Goal: Contribute content: Add original content to the website for others to see

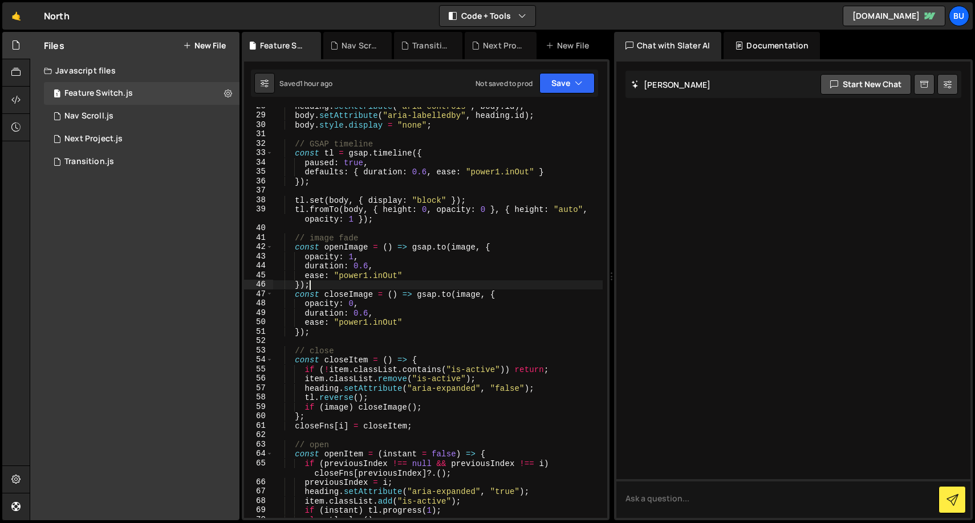
scroll to position [298, 0]
click at [16, 13] on link "🤙" at bounding box center [16, 15] width 28 height 27
click at [155, 200] on div "Files New File Javascript files 1 Feature Switch.js 0 1 Nav Scroll.js 0 1 Next …" at bounding box center [134, 276] width 209 height 489
click at [218, 42] on button "New File" at bounding box center [204, 45] width 43 height 9
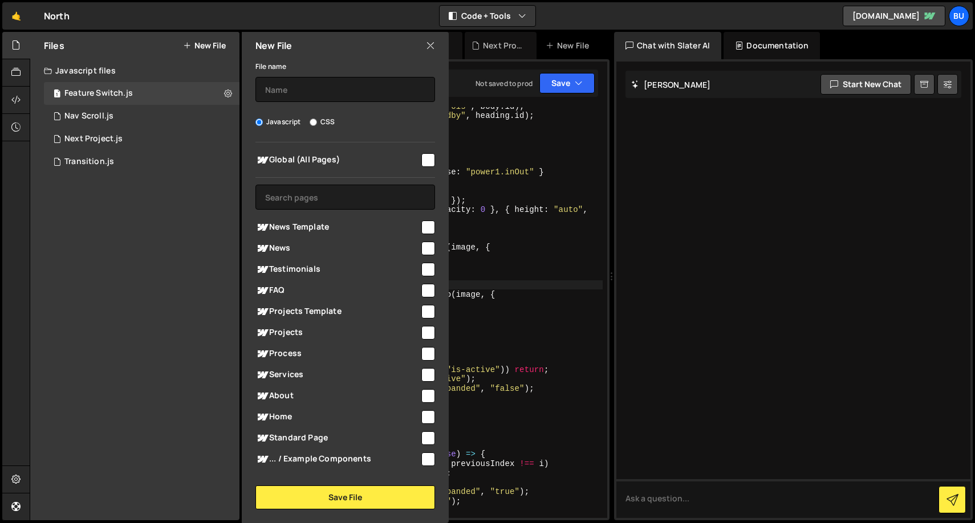
click at [328, 121] on label "CSS" at bounding box center [322, 121] width 25 height 11
click at [317, 121] on input "CSS" at bounding box center [313, 122] width 7 height 7
radio input "true"
click at [292, 121] on label "Javascript" at bounding box center [278, 121] width 46 height 11
click at [263, 121] on input "Javascript" at bounding box center [258, 122] width 7 height 7
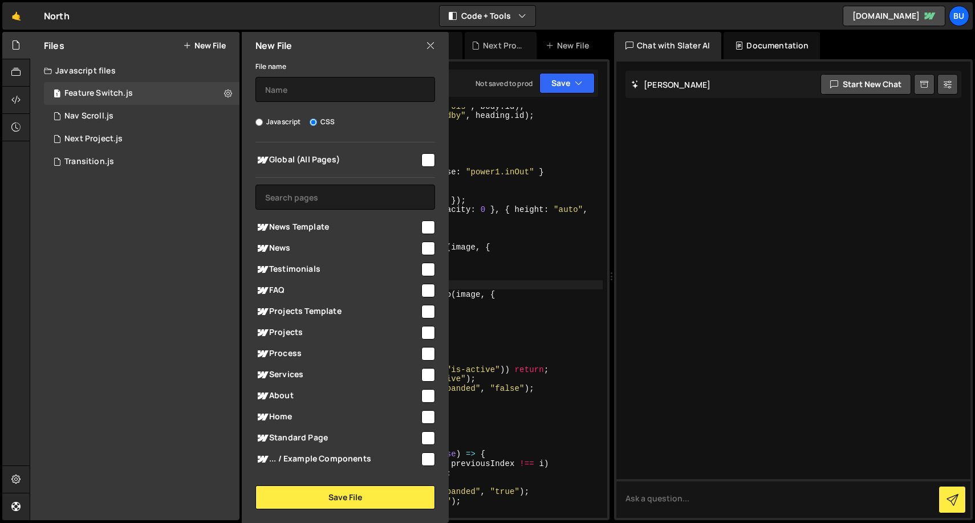
radio input "true"
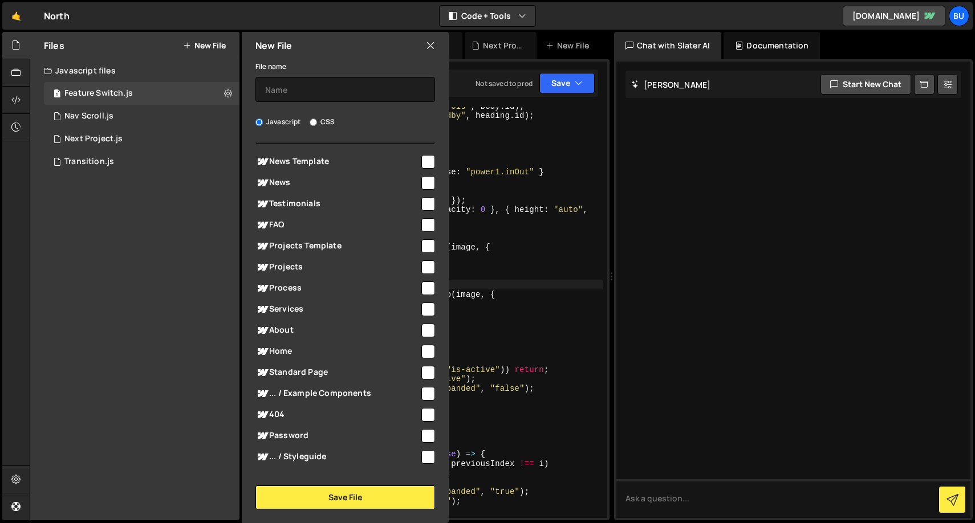
scroll to position [78, 0]
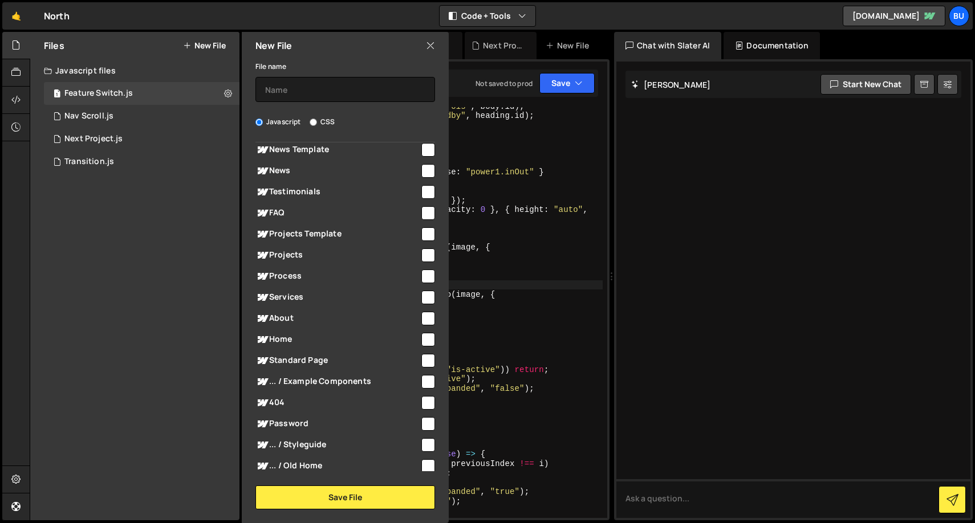
click at [421, 338] on input "checkbox" at bounding box center [428, 340] width 14 height 14
checkbox input "true"
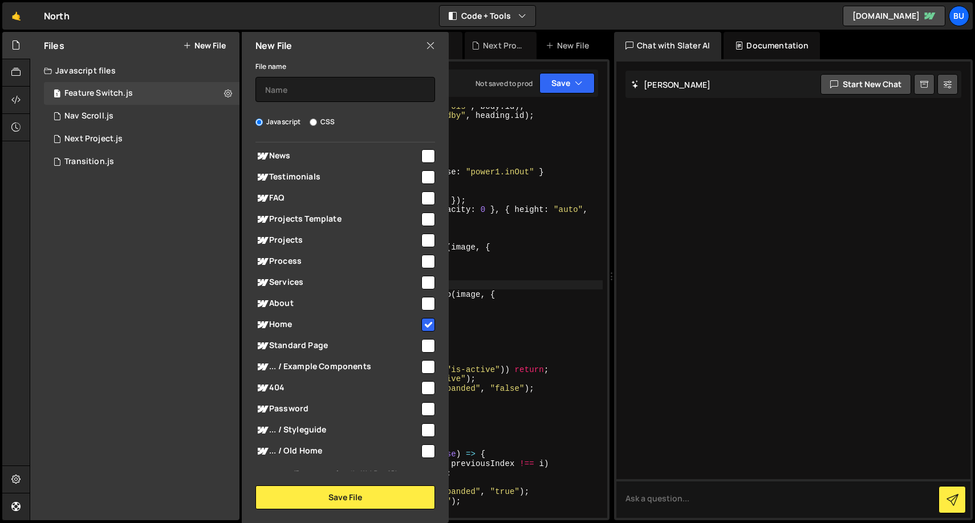
scroll to position [99, 0]
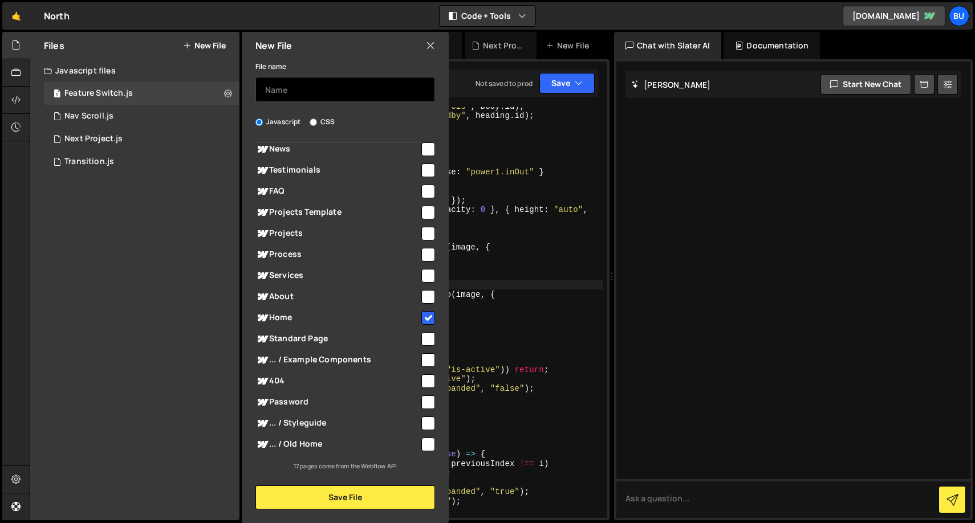
click at [363, 88] on input "text" at bounding box center [345, 89] width 180 height 25
type input "Hero Gallery Fade"
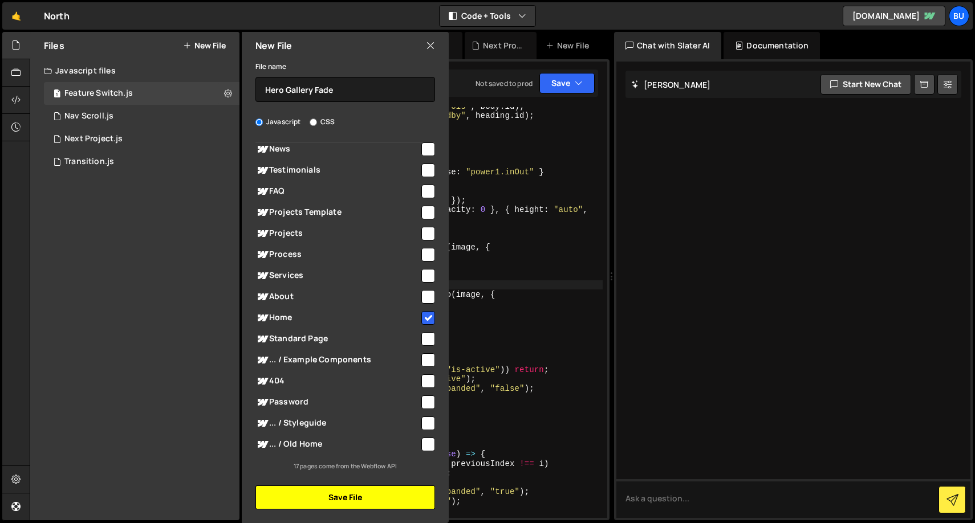
click at [329, 498] on button "Save File" at bounding box center [345, 498] width 180 height 24
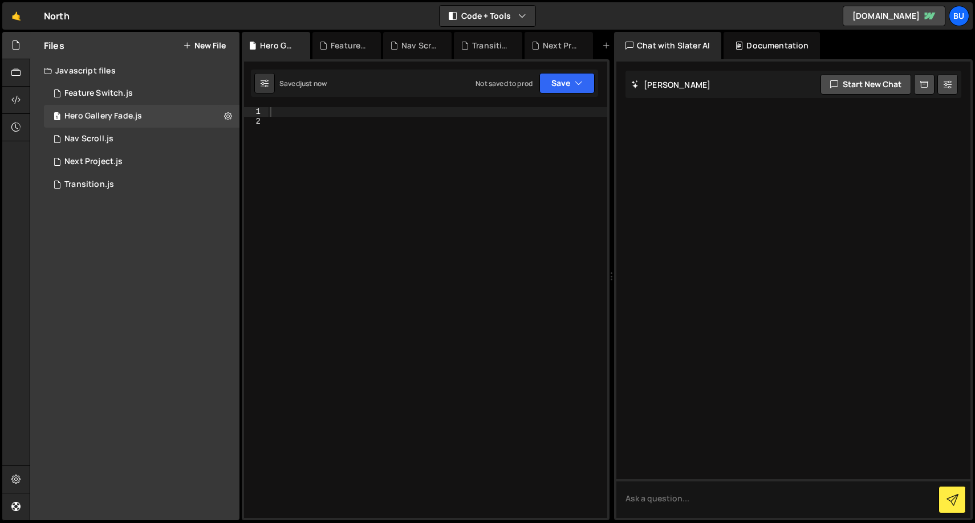
click at [320, 158] on div at bounding box center [437, 322] width 339 height 430
click at [383, 192] on div at bounding box center [437, 322] width 339 height 430
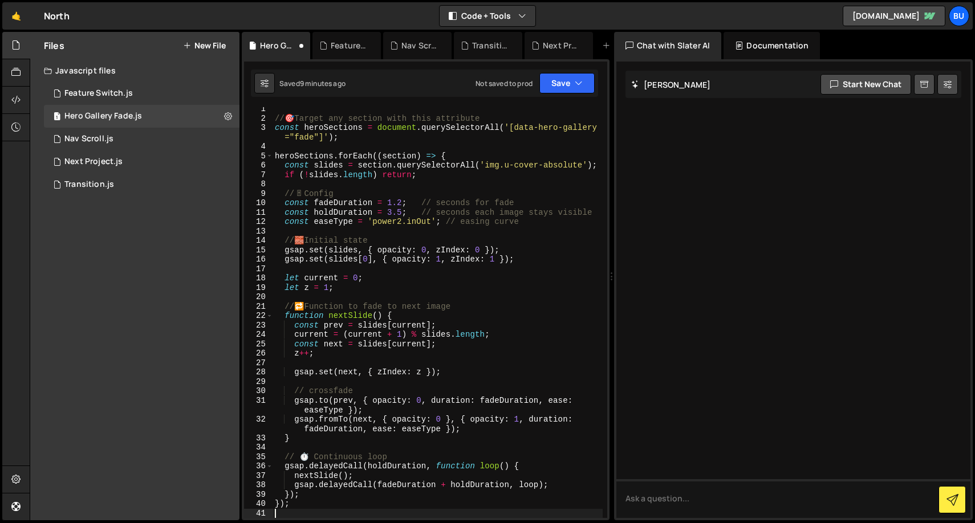
scroll to position [0, 0]
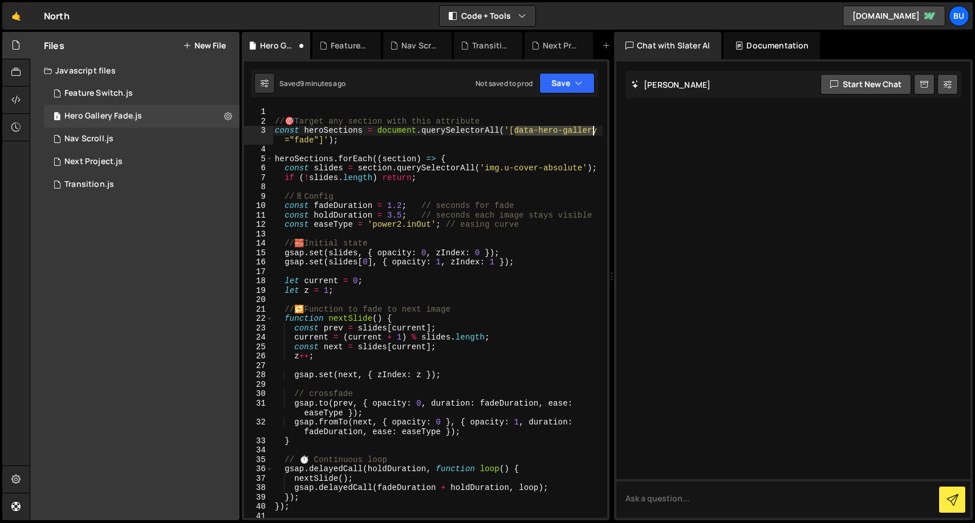
drag, startPoint x: 515, startPoint y: 127, endPoint x: 600, endPoint y: 129, distance: 85.5
click at [600, 129] on div "1 2 3 4 5 6 7 8 9 10 11 12 13 14 15 16 17 18 19 20 21 22 23 24 25 26 27 28 29 3…" at bounding box center [425, 312] width 363 height 411
click at [596, 125] on div "Debug Explain Copy" at bounding box center [573, 134] width 60 height 18
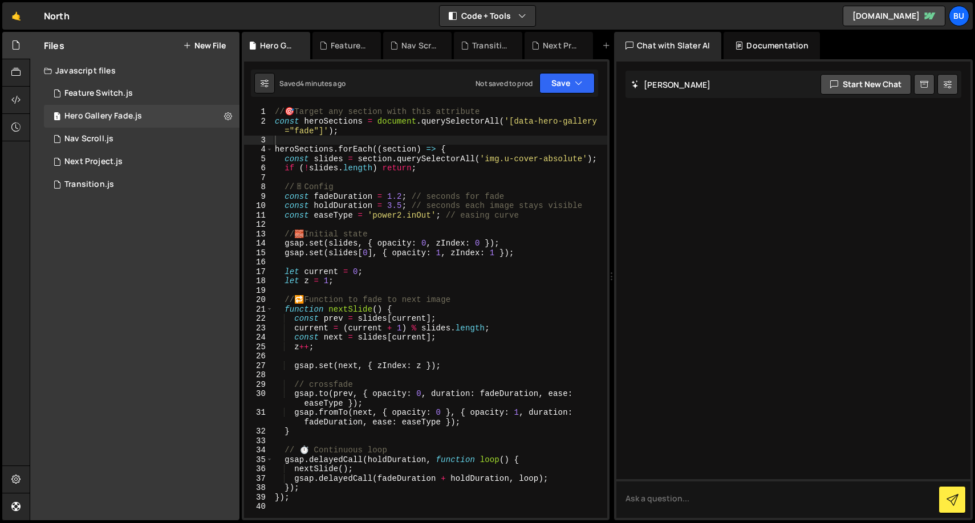
click at [431, 214] on div "// 🎯 Target any section with this attribute const heroSections = document . que…" at bounding box center [440, 322] width 335 height 430
type textarea "});"
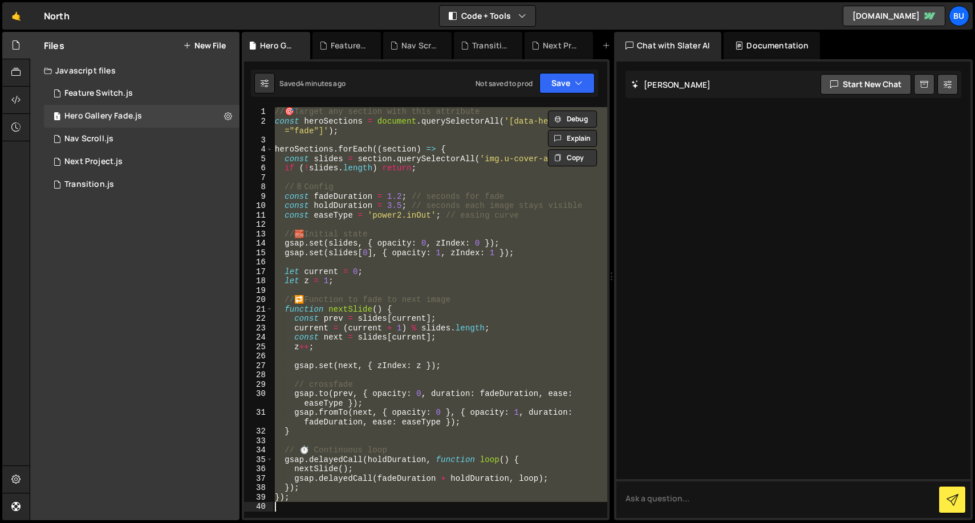
paste textarea
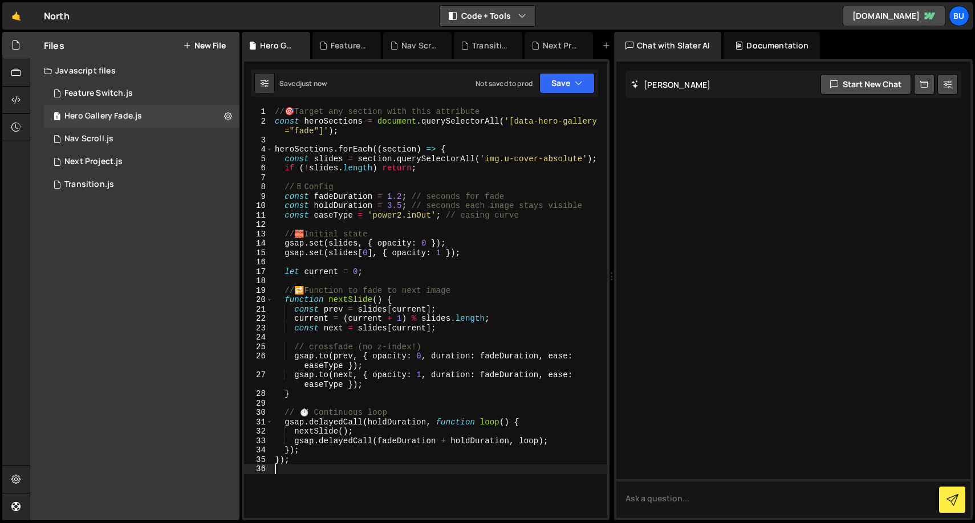
type textarea "});"
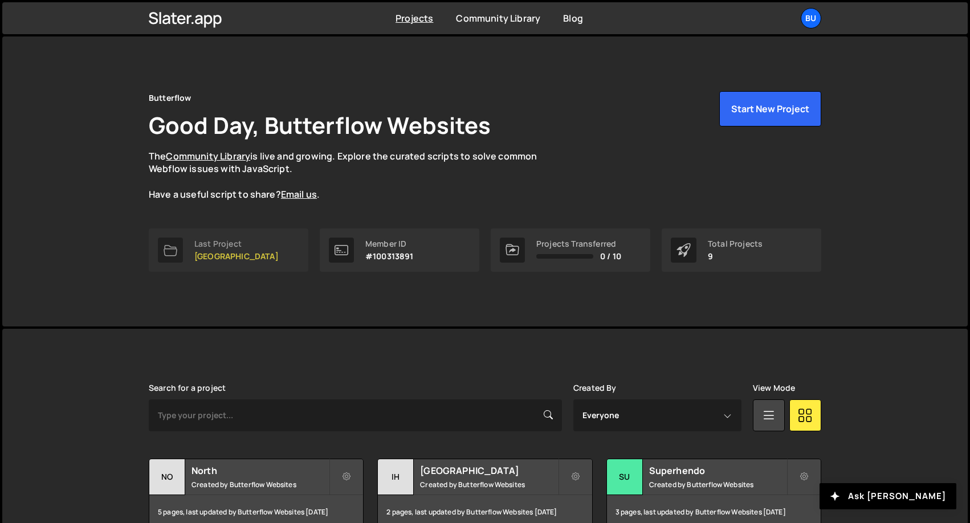
scroll to position [233, 0]
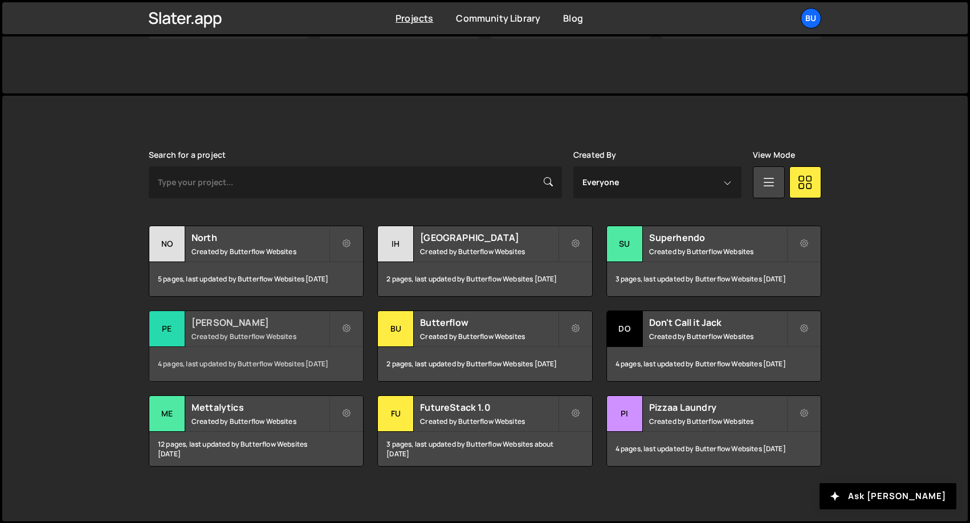
click at [254, 321] on h2 "[PERSON_NAME]" at bounding box center [260, 322] width 137 height 13
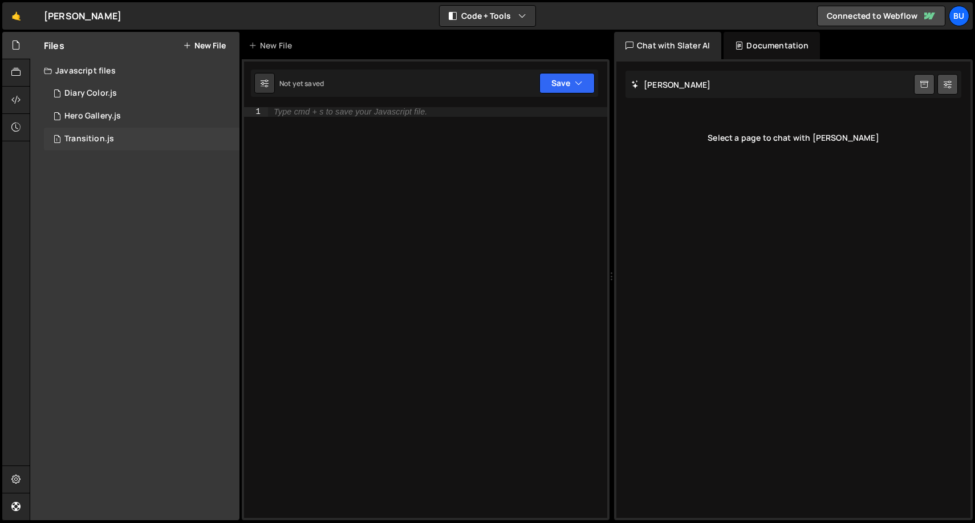
click at [103, 138] on div "Transition.js" at bounding box center [89, 139] width 50 height 10
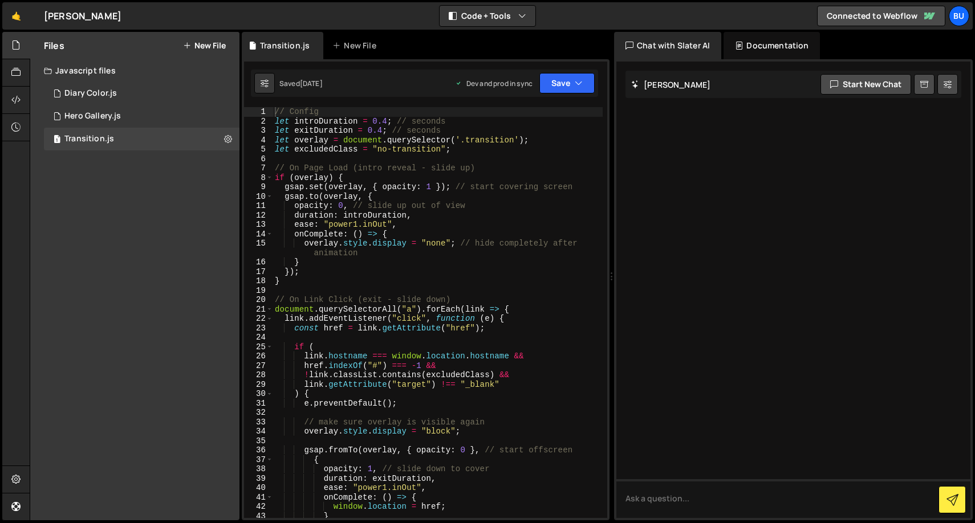
click at [495, 194] on div "// Config let introDuration = 0.4 ; // seconds let exitDuration = 0.4 ; // seco…" at bounding box center [438, 322] width 330 height 430
type textarea "};"
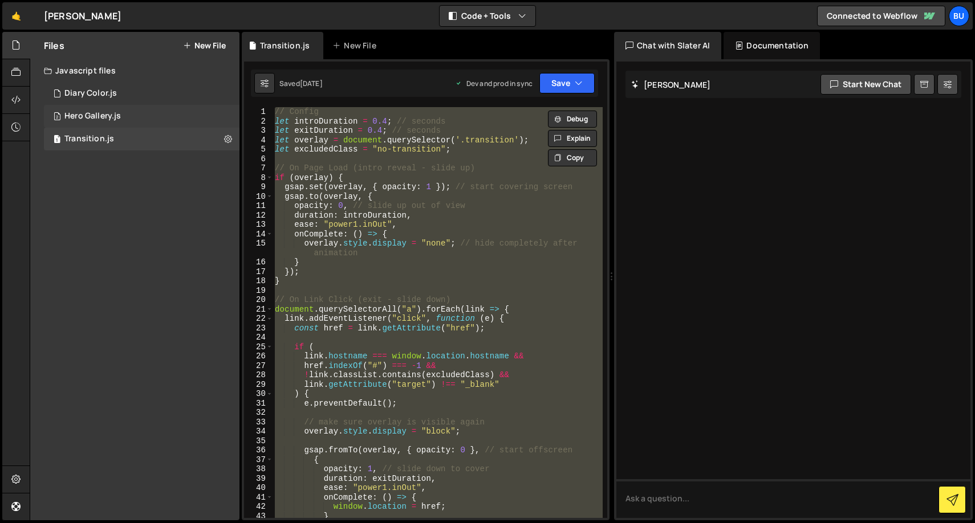
click at [140, 116] on div "2 Hero Gallery.js 0" at bounding box center [142, 116] width 196 height 23
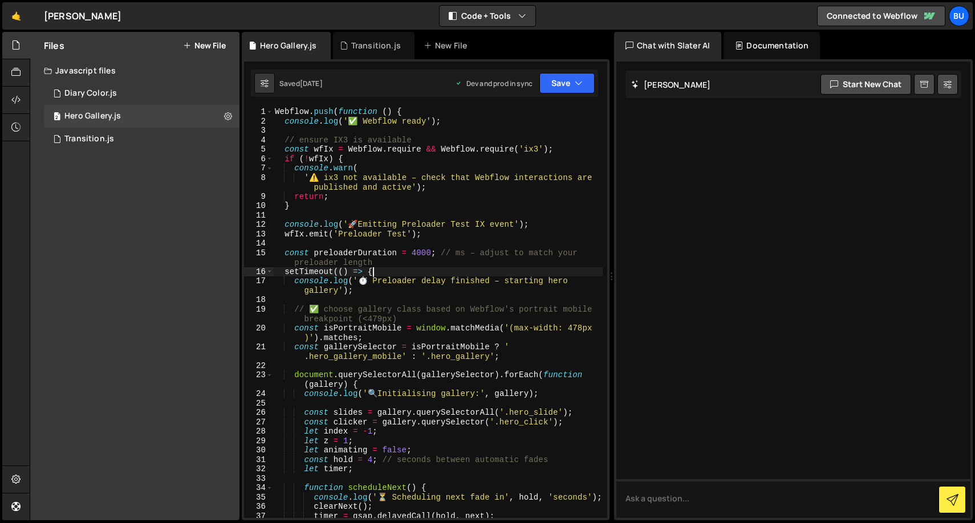
click at [384, 274] on div "Webflow . push ( function ( ) { console . log ( '✅ Webflow ready' ) ; // ensure…" at bounding box center [438, 322] width 330 height 430
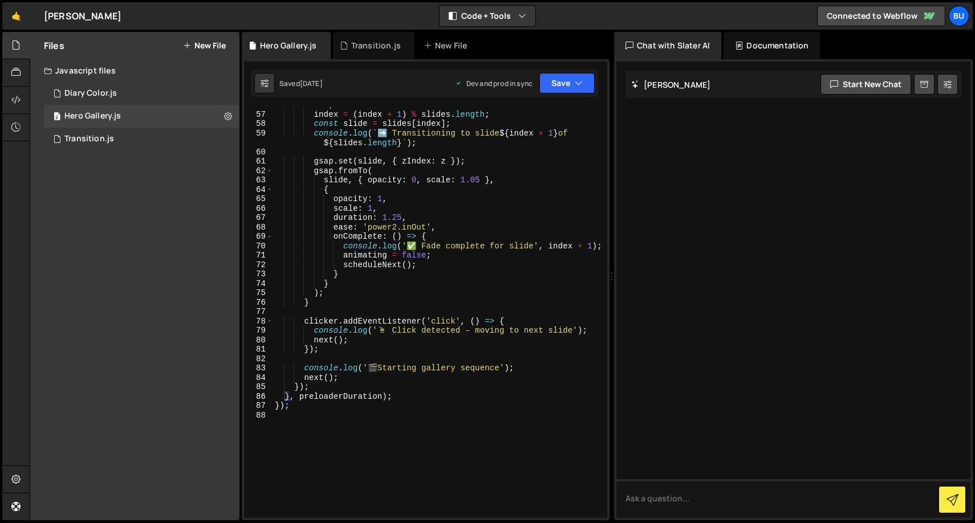
scroll to position [693, 0]
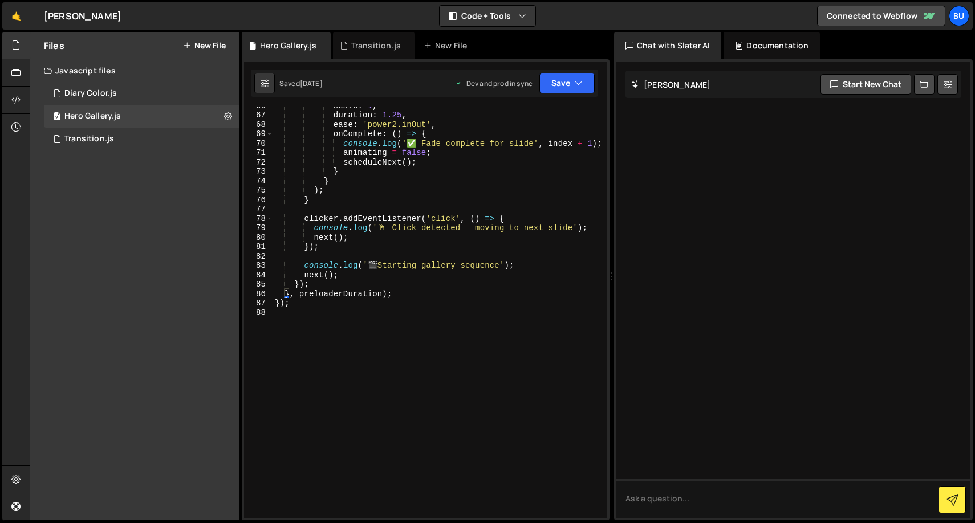
type textarea "});"
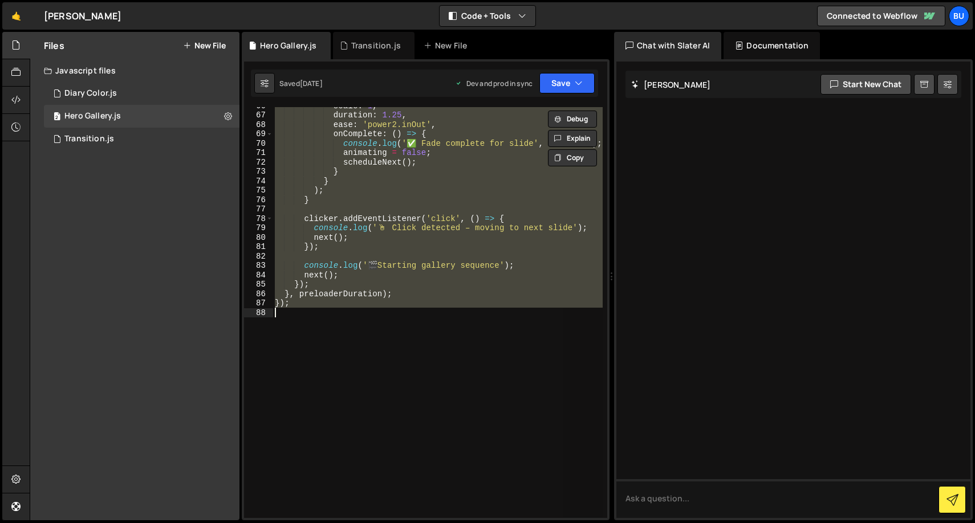
click at [430, 329] on div "scale : 1 , duration : 1.25 , ease : 'power2.inOut' , onComplete : ( ) => { con…" at bounding box center [438, 312] width 330 height 411
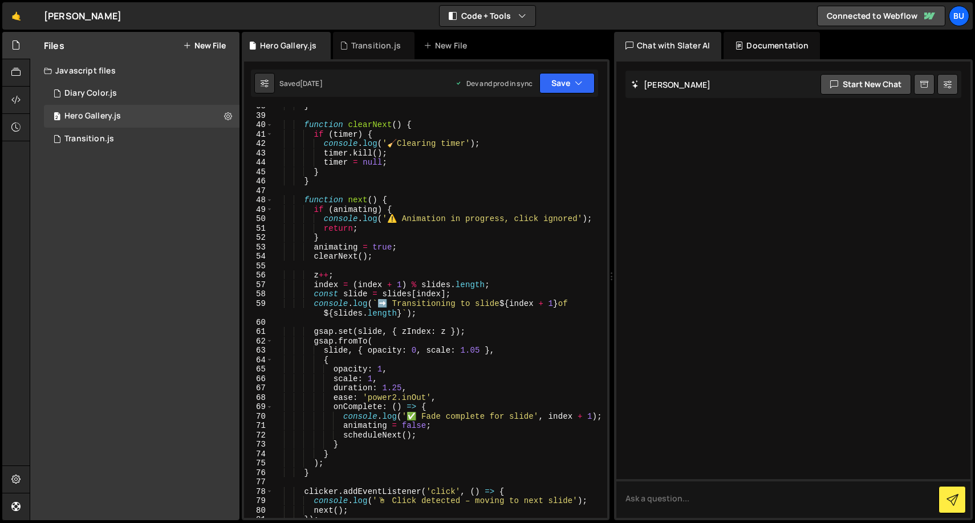
scroll to position [399, 0]
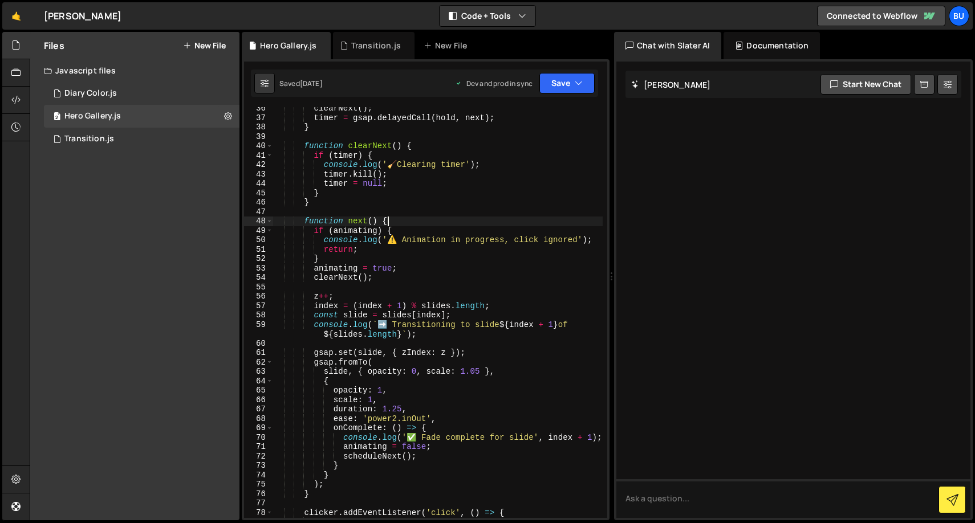
click at [491, 222] on div "clearNext ( ) ; timer = gsap . delayedCall ( hold , next ) ; } function clearNe…" at bounding box center [438, 319] width 330 height 430
type textarea "function next() {"
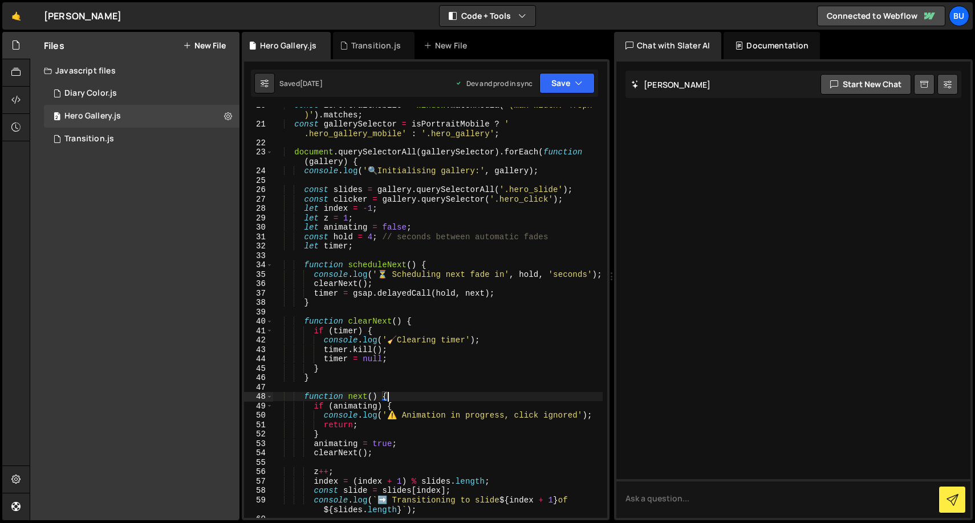
scroll to position [181, 0]
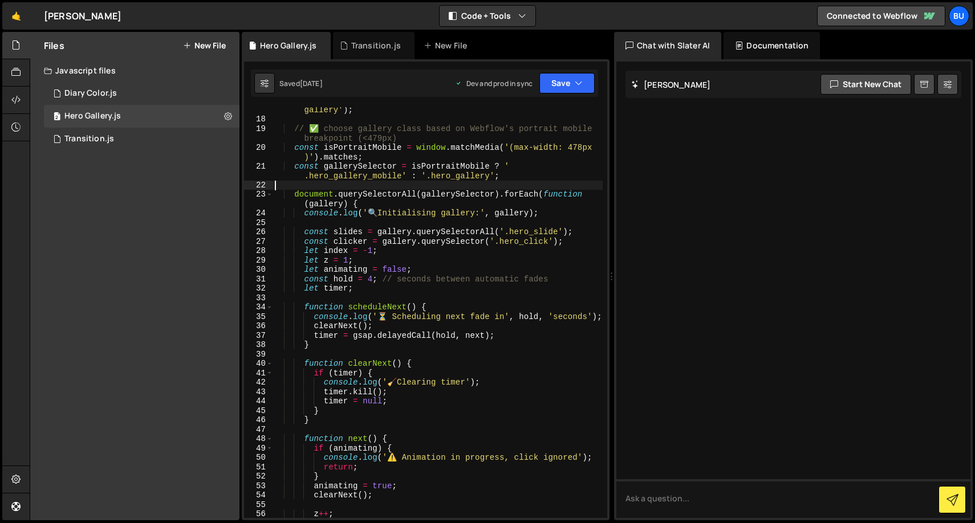
click at [437, 181] on div "console . log ( '⏱️ Preloader delay finished – starting hero gallery' ) ; // ✅ …" at bounding box center [438, 316] width 330 height 440
